Goal: Task Accomplishment & Management: Use online tool/utility

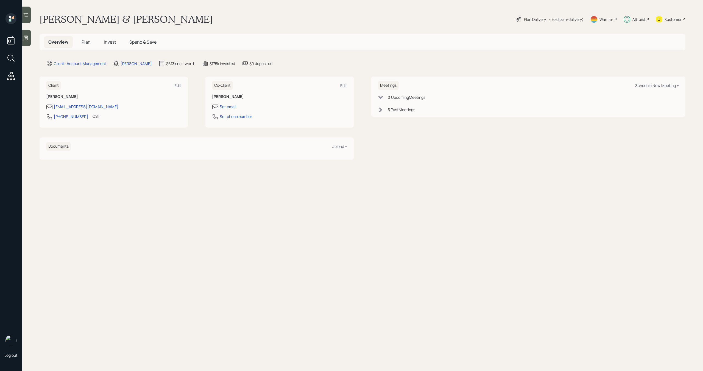
click at [653, 87] on div "Schedule New Meeting +" at bounding box center [657, 85] width 44 height 5
select select "bffa7908-1b2a-4c79-9bb6-f0ec9aed22d3"
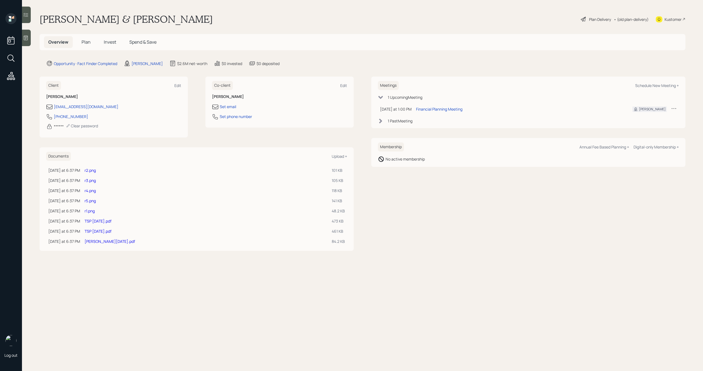
click at [88, 44] on span "Plan" at bounding box center [86, 42] width 9 height 6
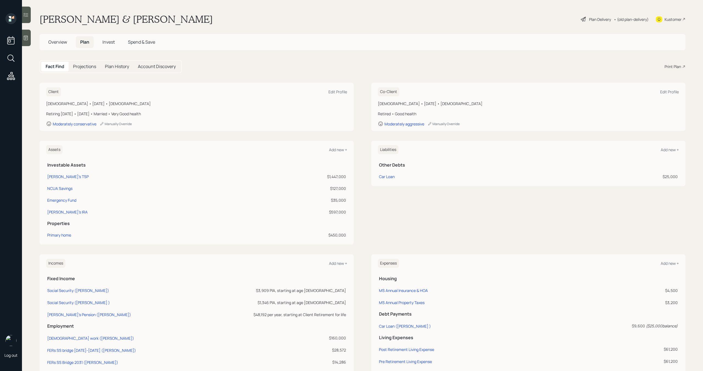
click at [673, 66] on div "Print Plan" at bounding box center [672, 67] width 16 height 6
